Goal: Information Seeking & Learning: Learn about a topic

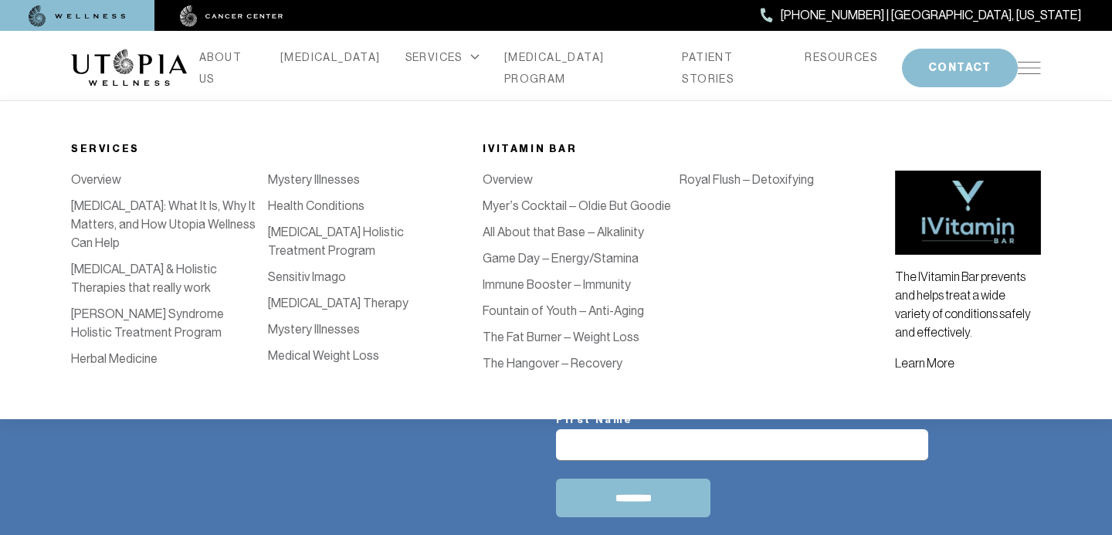
click at [313, 361] on link "Medical Weight Loss" at bounding box center [323, 355] width 111 height 15
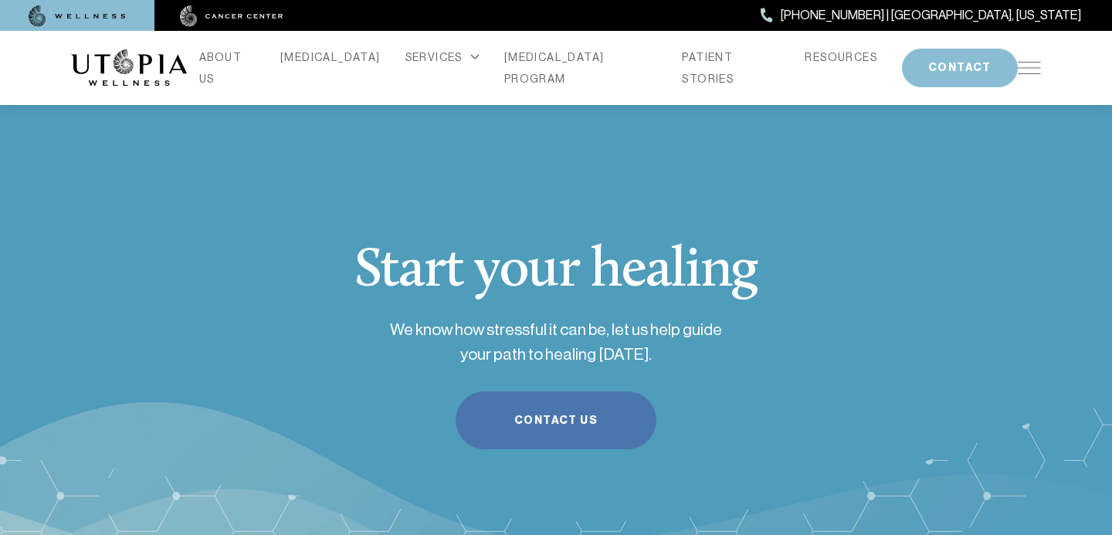
scroll to position [1982, 0]
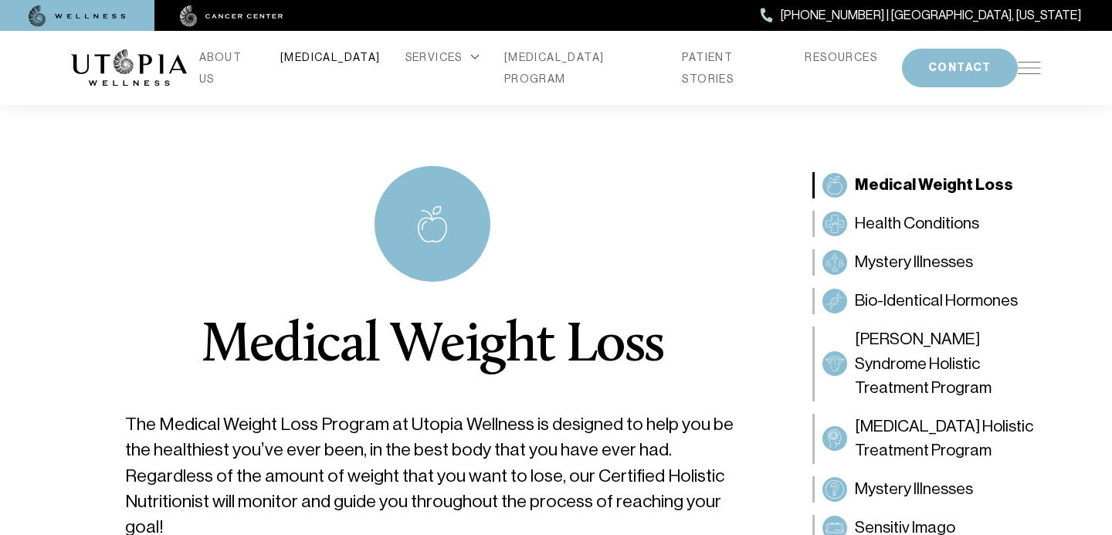
click at [334, 66] on link "[MEDICAL_DATA]" at bounding box center [330, 57] width 100 height 22
